Goal: Find contact information: Find contact information

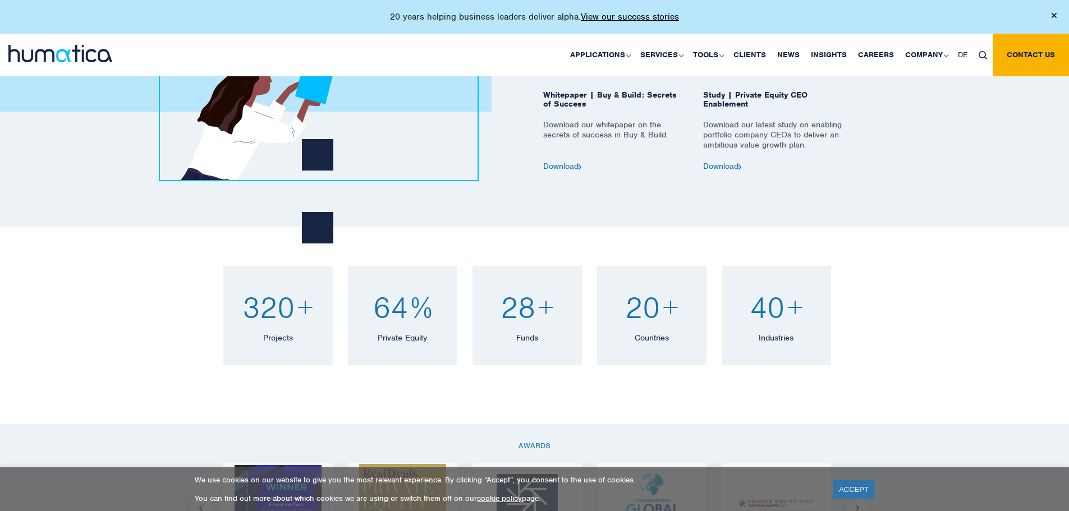
drag, startPoint x: 251, startPoint y: 61, endPoint x: 277, endPoint y: 382, distance: 322.6
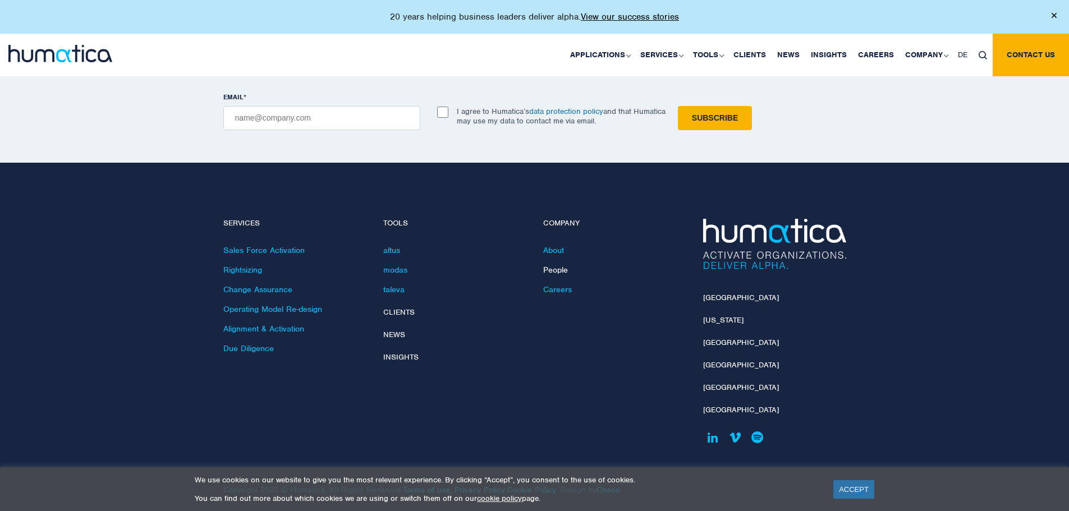
click at [550, 265] on link "People" at bounding box center [555, 270] width 25 height 10
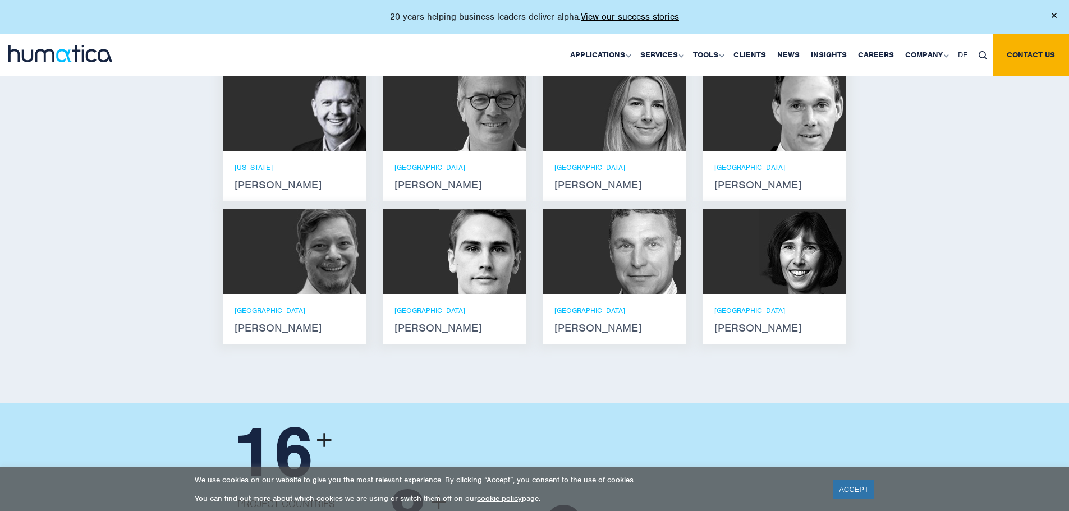
scroll to position [898, 0]
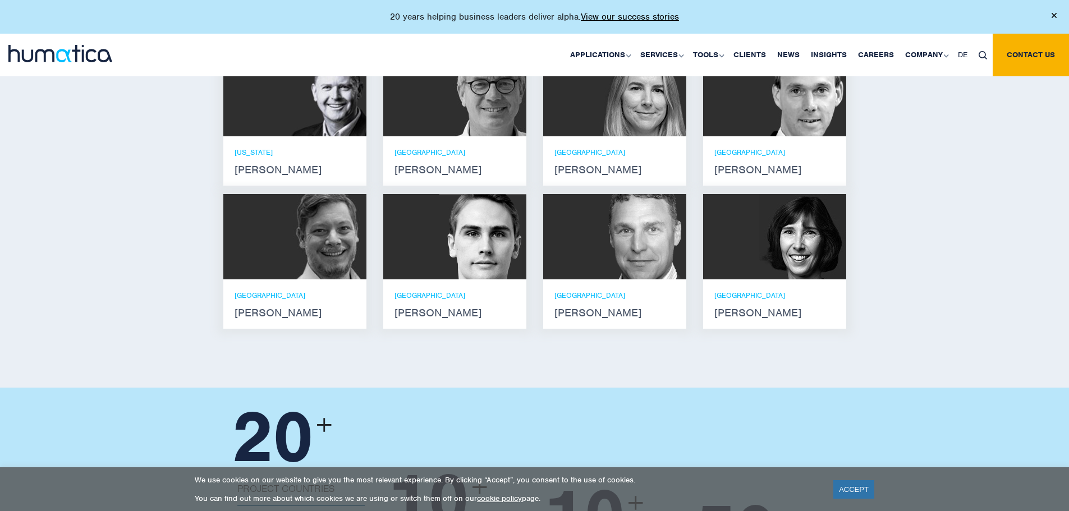
click at [613, 229] on img at bounding box center [642, 236] width 87 height 85
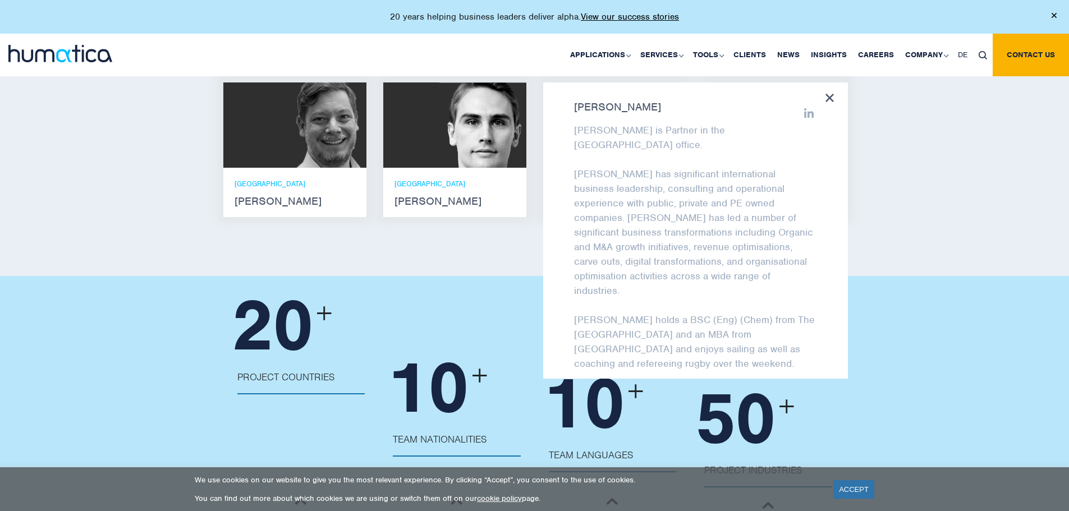
scroll to position [1010, 0]
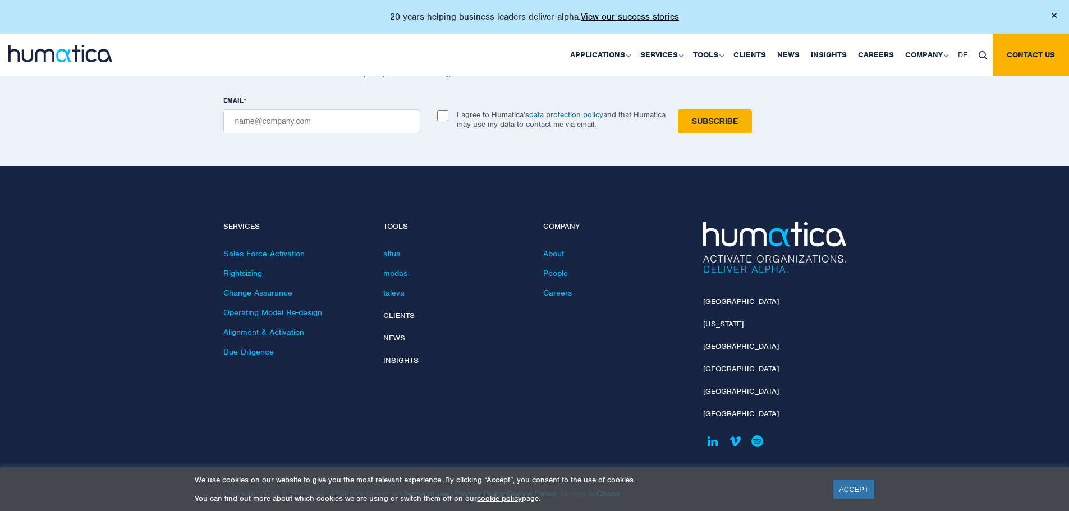
scroll to position [1526, 0]
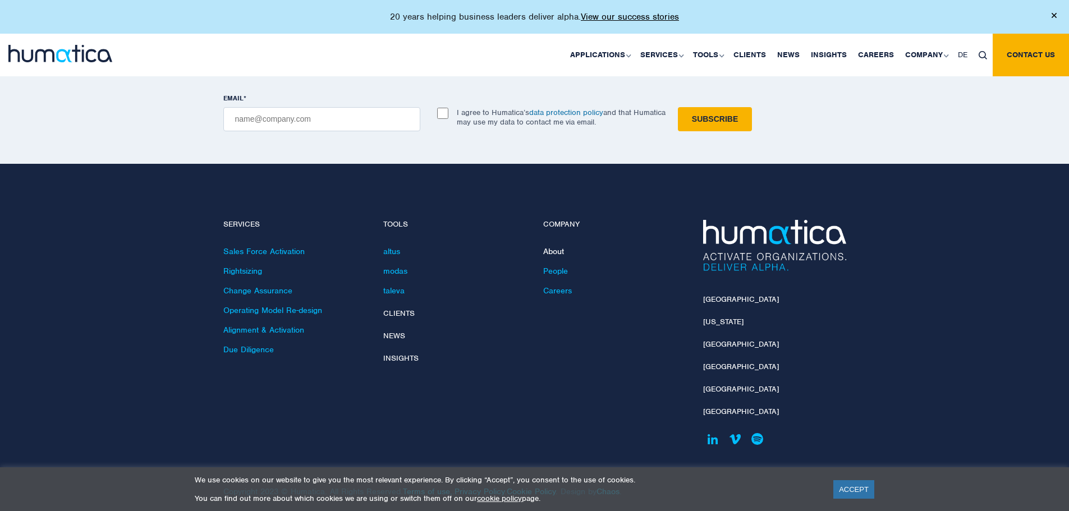
click at [559, 246] on link "About" at bounding box center [553, 251] width 21 height 10
click at [844, 491] on link "ACCEPT" at bounding box center [853, 489] width 41 height 19
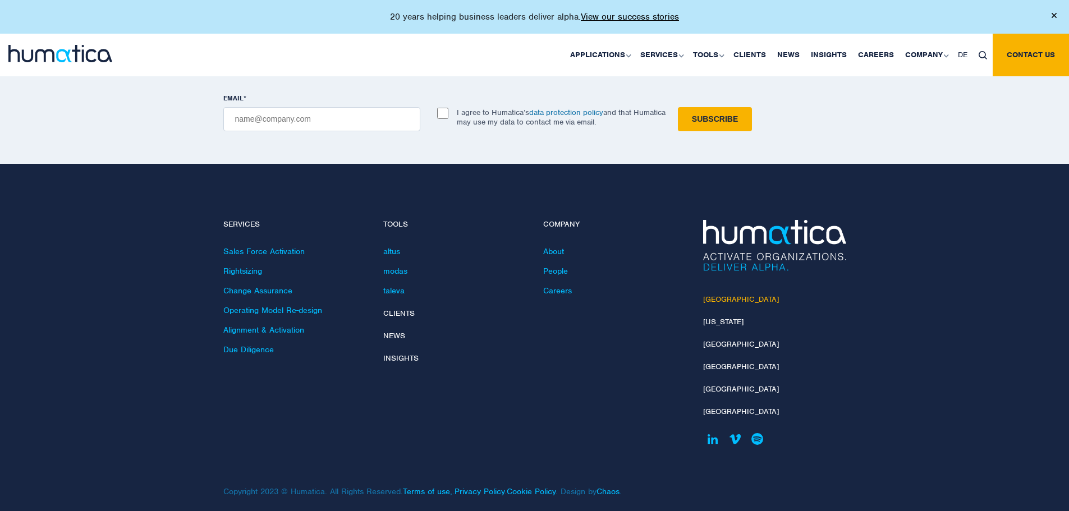
click at [727, 295] on link "[GEOGRAPHIC_DATA]" at bounding box center [741, 300] width 76 height 10
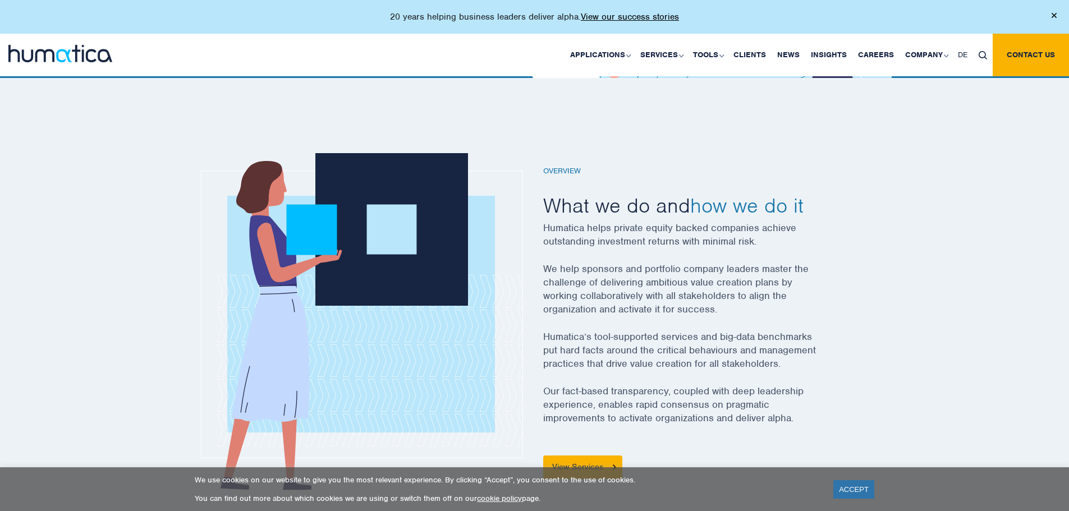
scroll to position [393, 0]
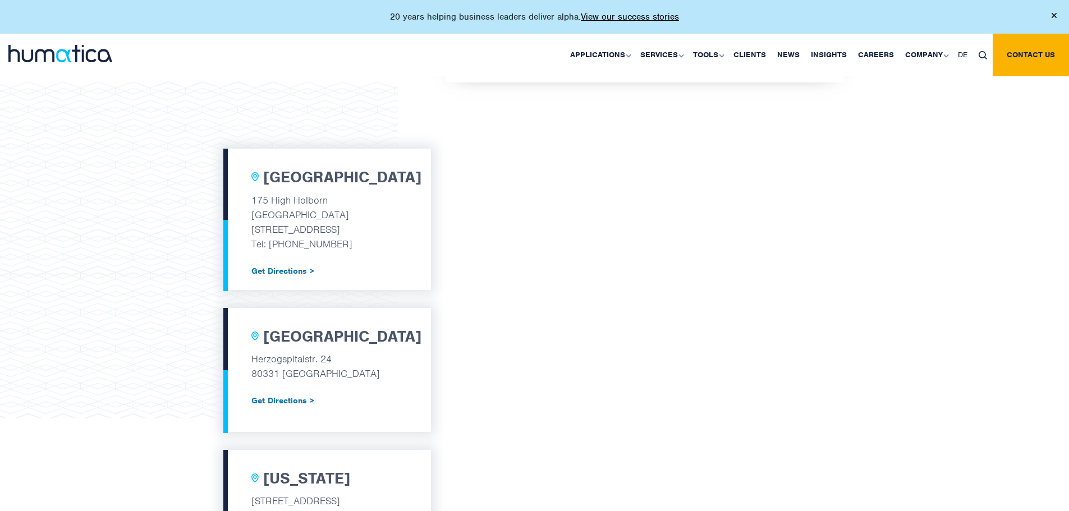
scroll to position [323, 0]
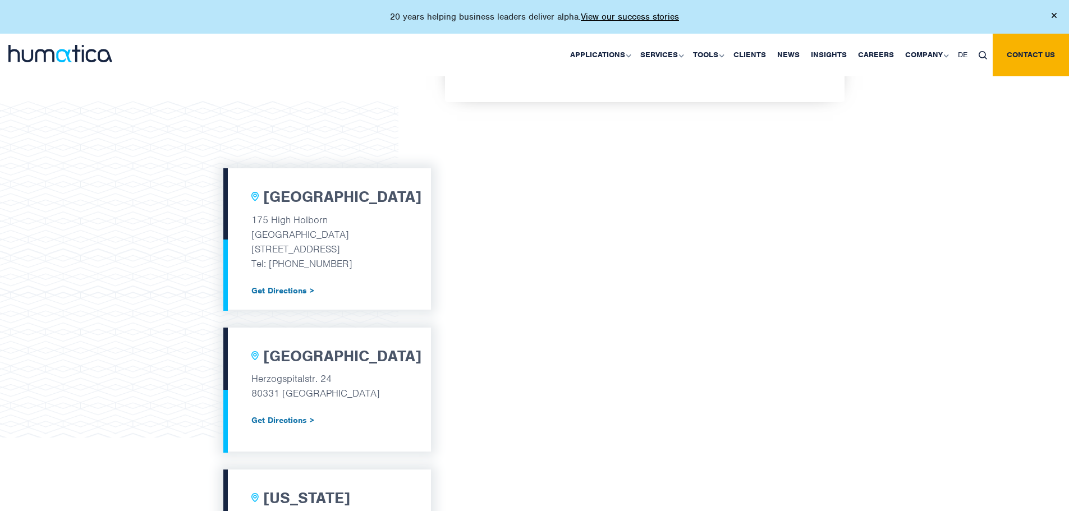
drag, startPoint x: 251, startPoint y: 222, endPoint x: 354, endPoint y: 231, distance: 103.1
click at [354, 235] on div "London 175 High Holborn Tottenham Court Road London, WC1V 7AA Tel: +44 (0) 7480…" at bounding box center [327, 238] width 208 height 141
copy div "175 High Holborn Tottenham Court Road"
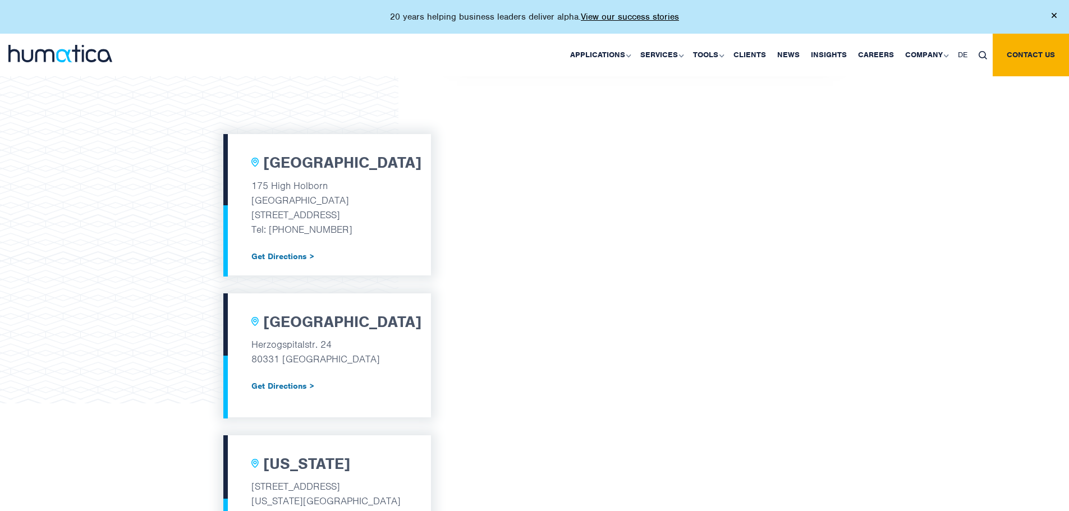
scroll to position [492, 0]
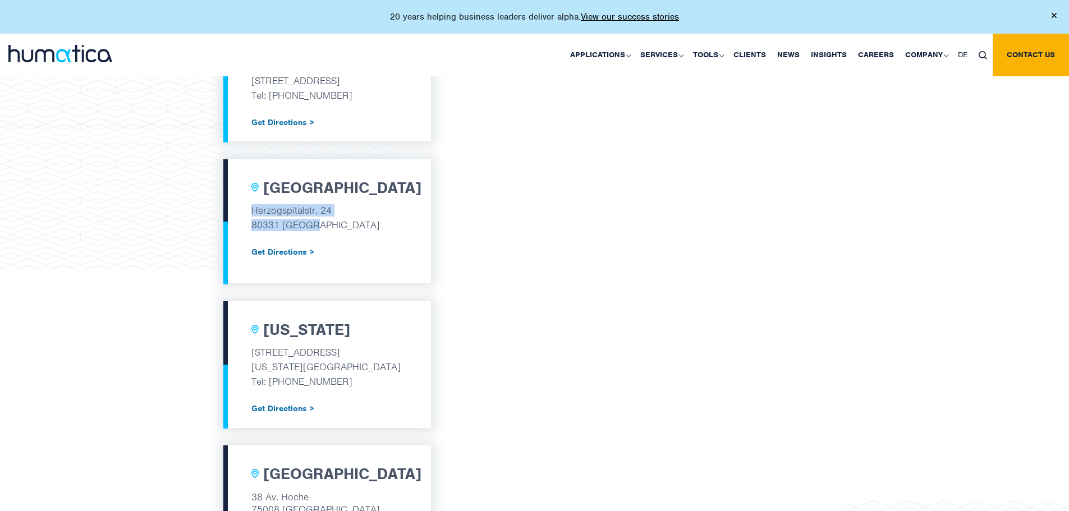
drag, startPoint x: 258, startPoint y: 208, endPoint x: 355, endPoint y: 228, distance: 99.8
click at [355, 228] on div "Munich Herzogspitalstr. 24 80331 Munich Get Directions >" at bounding box center [327, 221] width 208 height 125
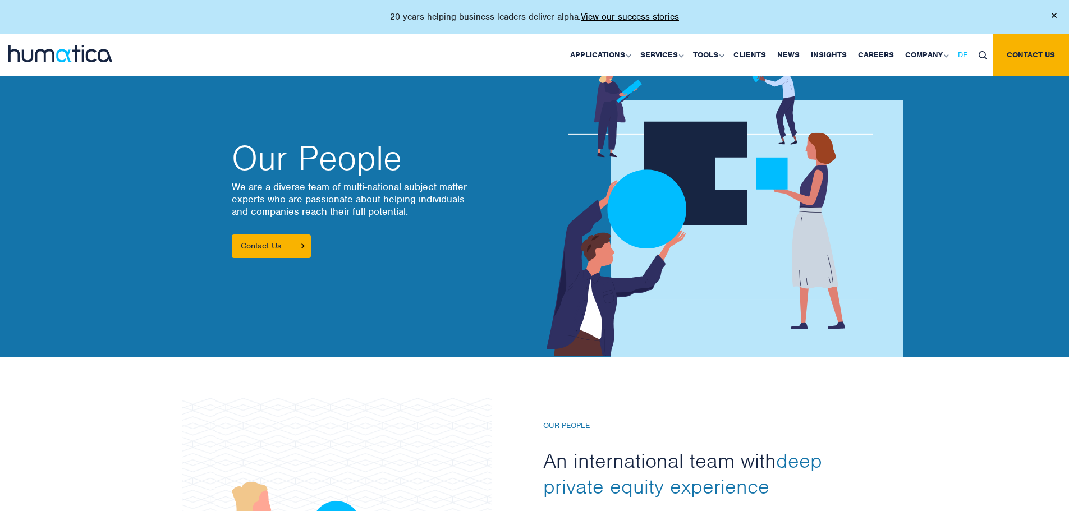
click at [959, 61] on link "DE" at bounding box center [962, 55] width 21 height 43
